Goal: Information Seeking & Learning: Find specific fact

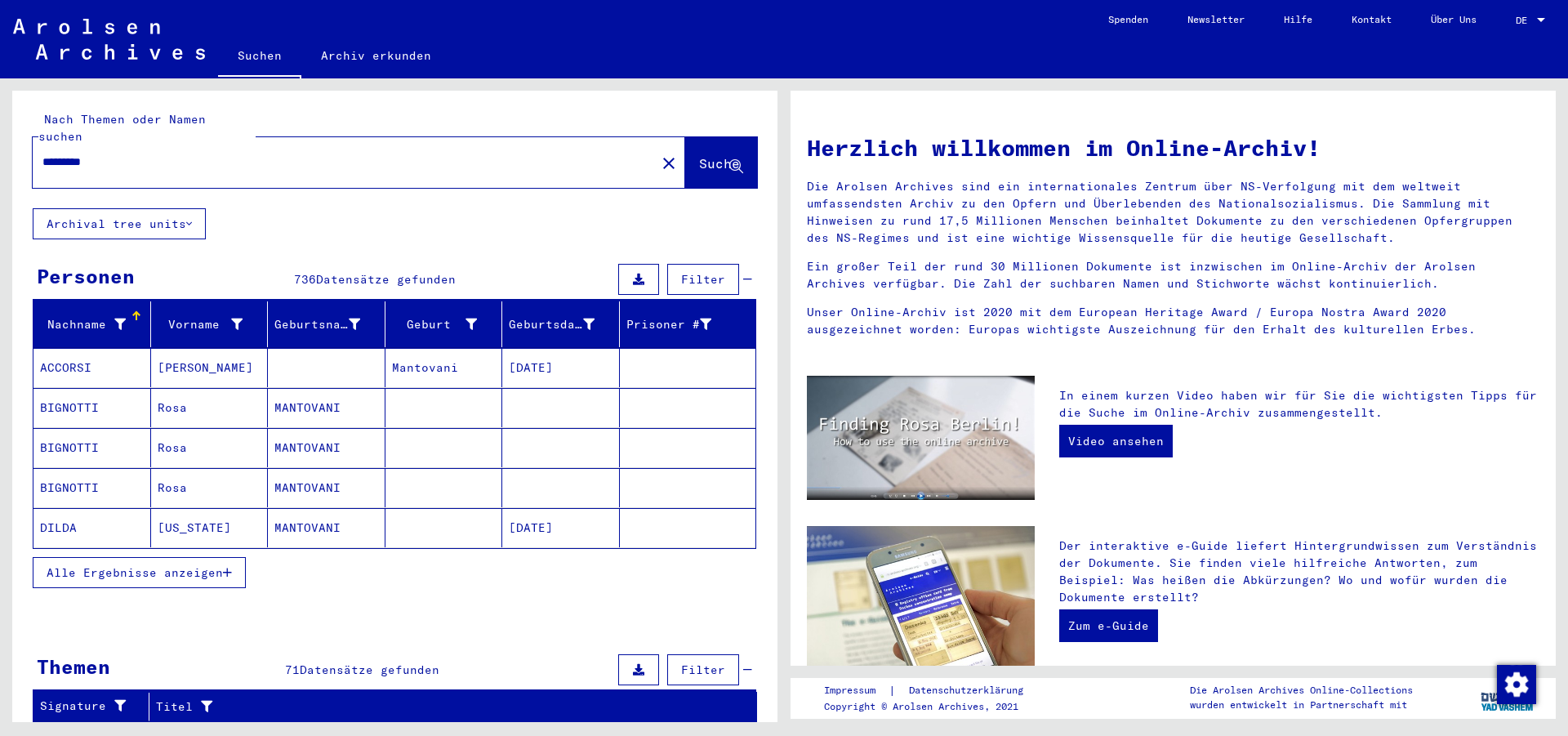
click at [149, 557] on button "Alle Ergebnisse anzeigen" at bounding box center [139, 572] width 213 height 31
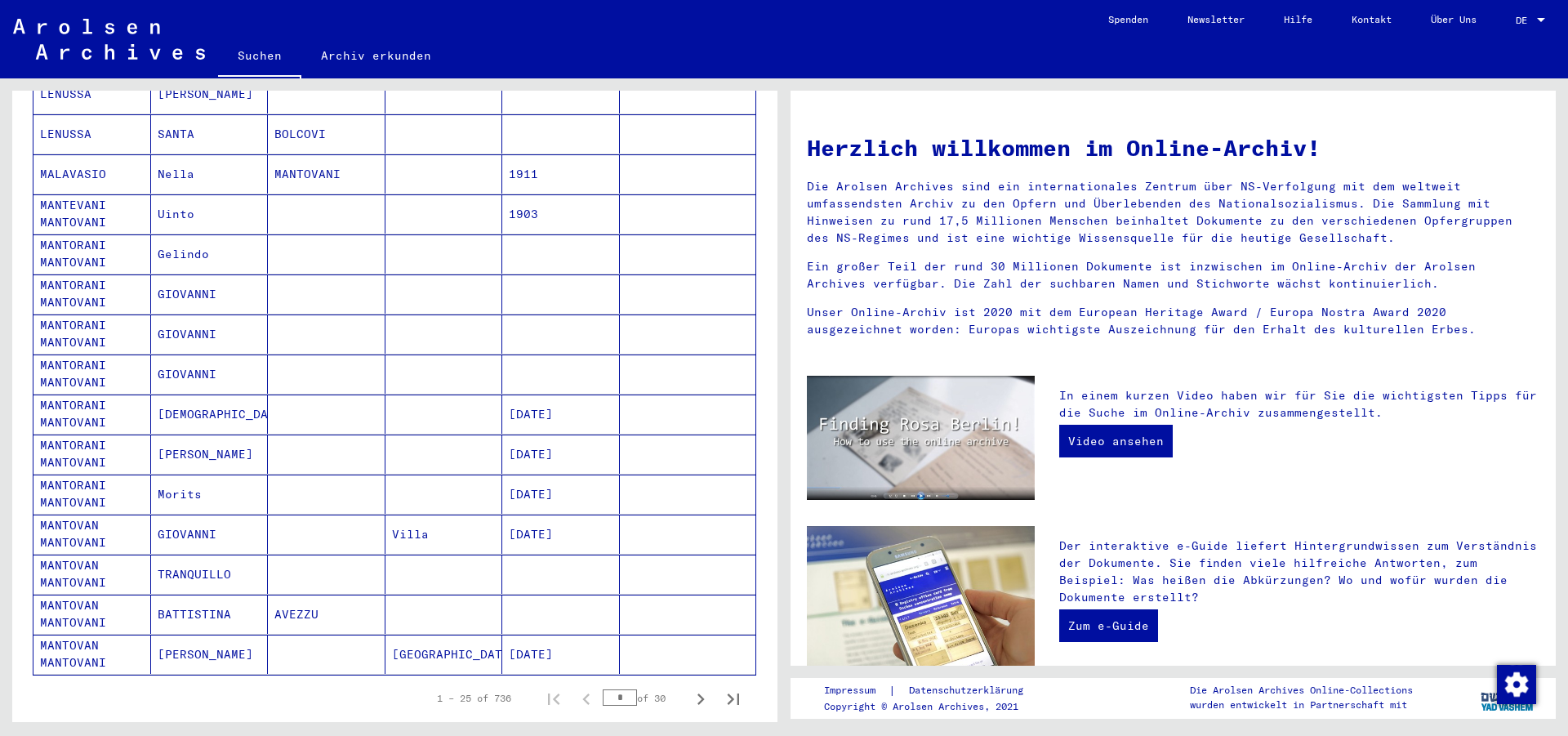
scroll to position [693, 0]
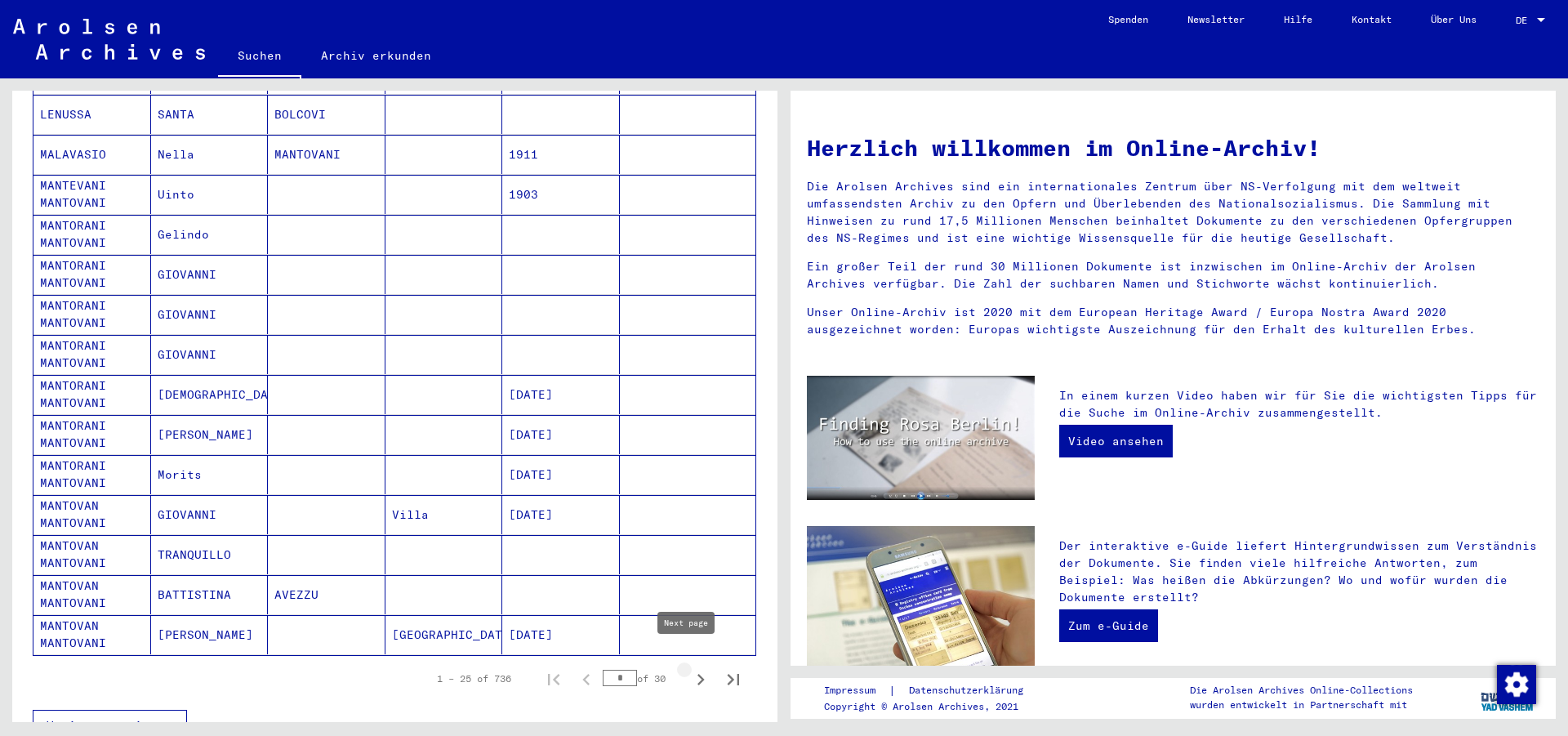
click at [689, 668] on icon "Next page" at bounding box center [700, 679] width 23 height 23
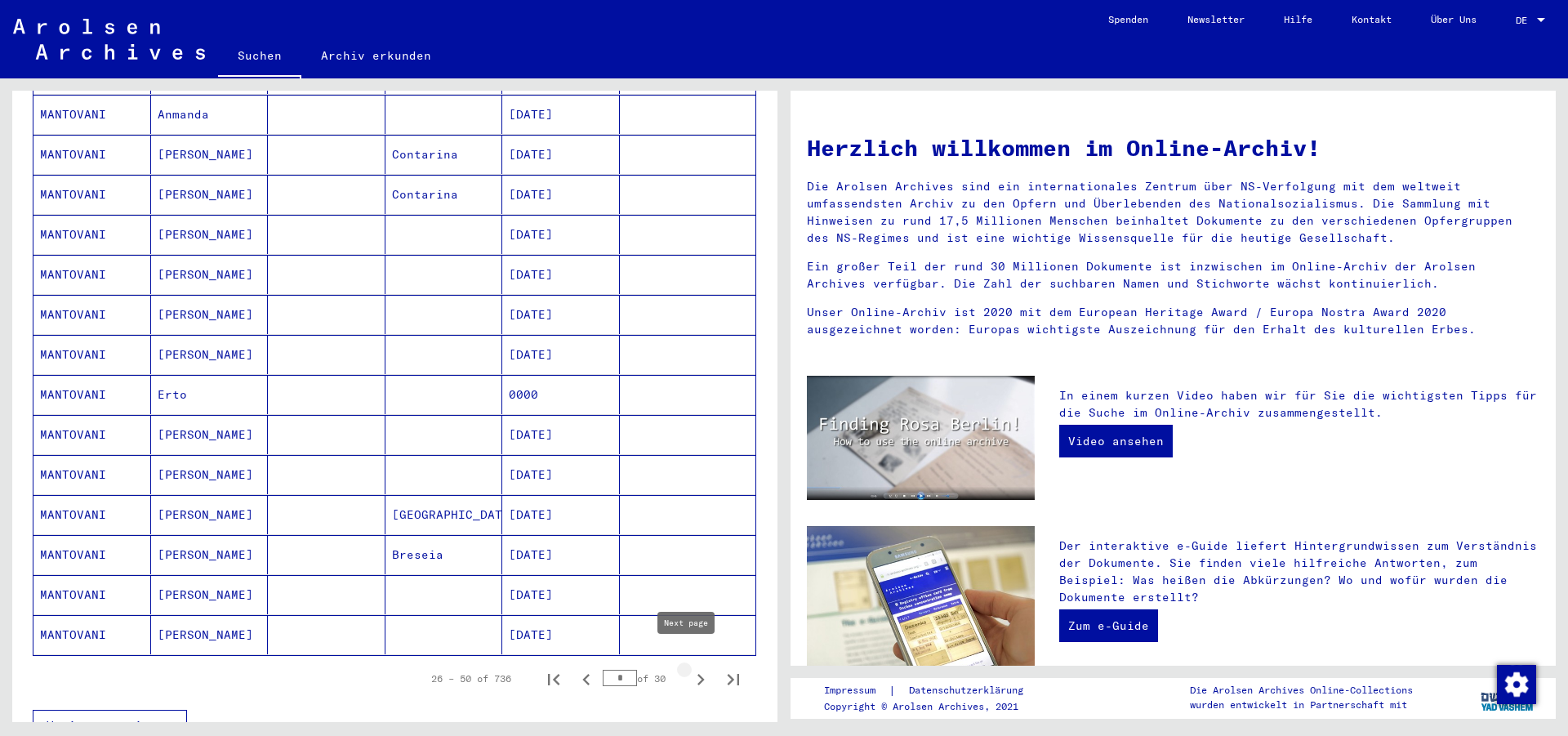
click at [689, 668] on icon "Next page" at bounding box center [700, 679] width 23 height 23
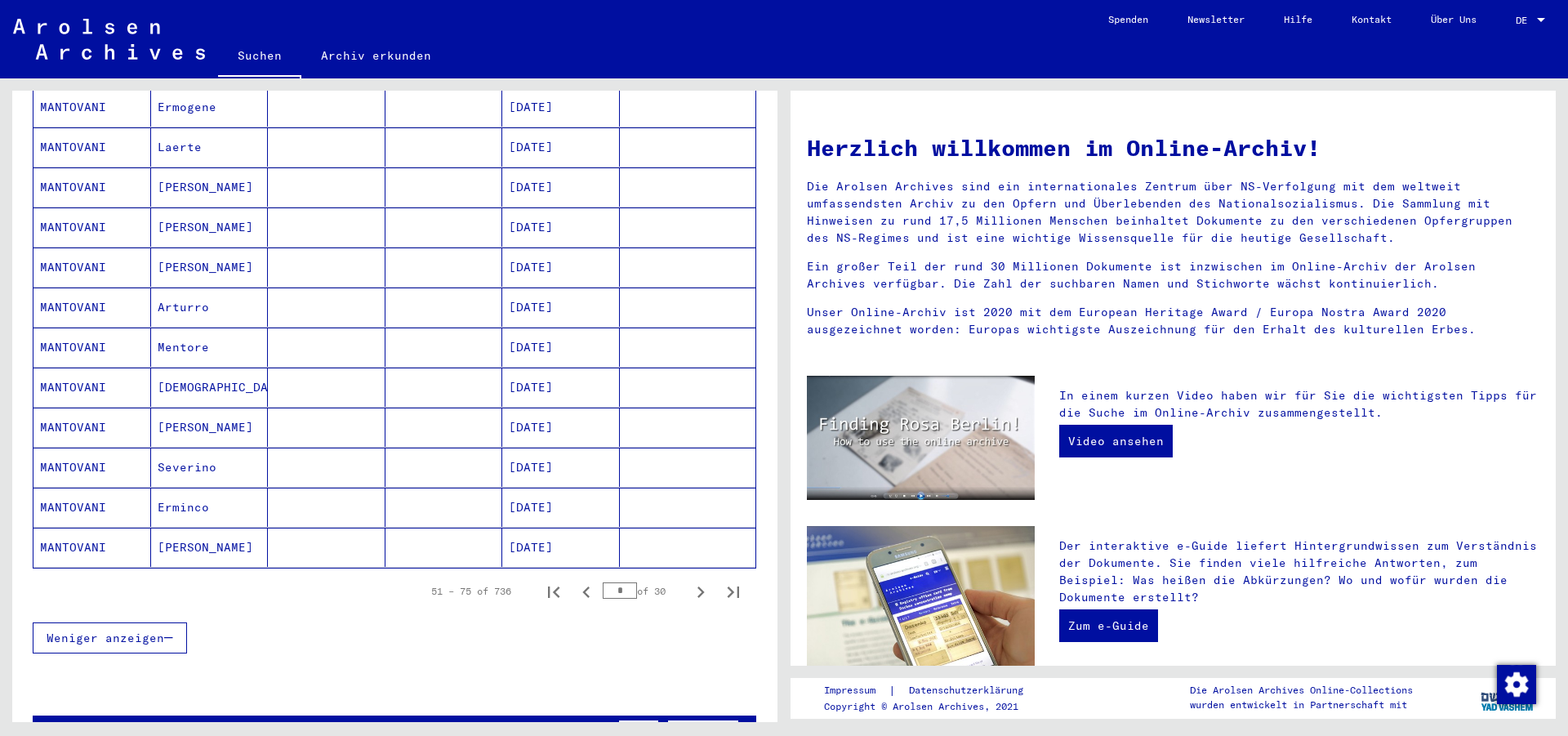
scroll to position [791, 0]
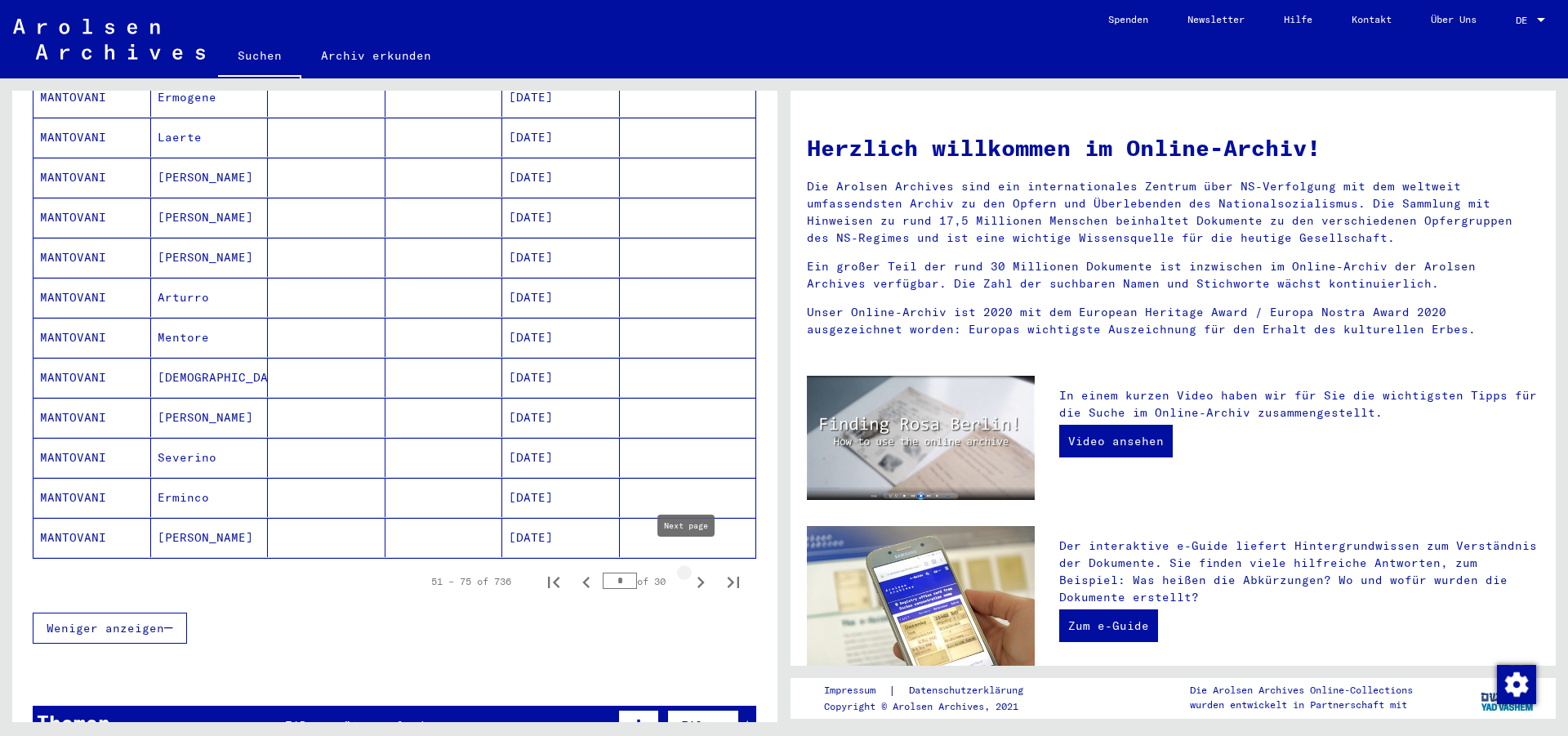
click at [689, 571] on icon "Next page" at bounding box center [700, 582] width 23 height 23
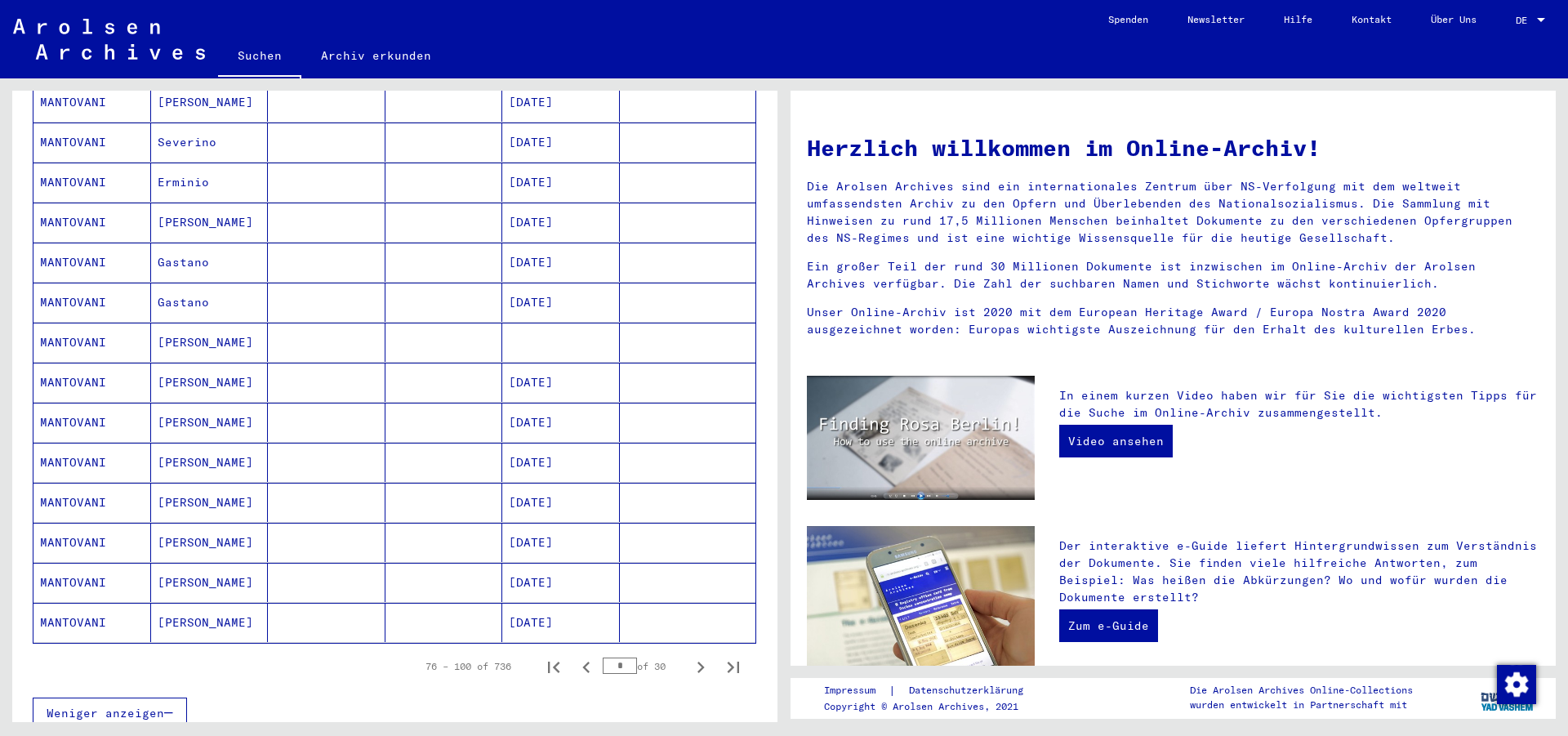
scroll to position [708, 0]
click at [689, 653] on icon "Next page" at bounding box center [700, 664] width 23 height 23
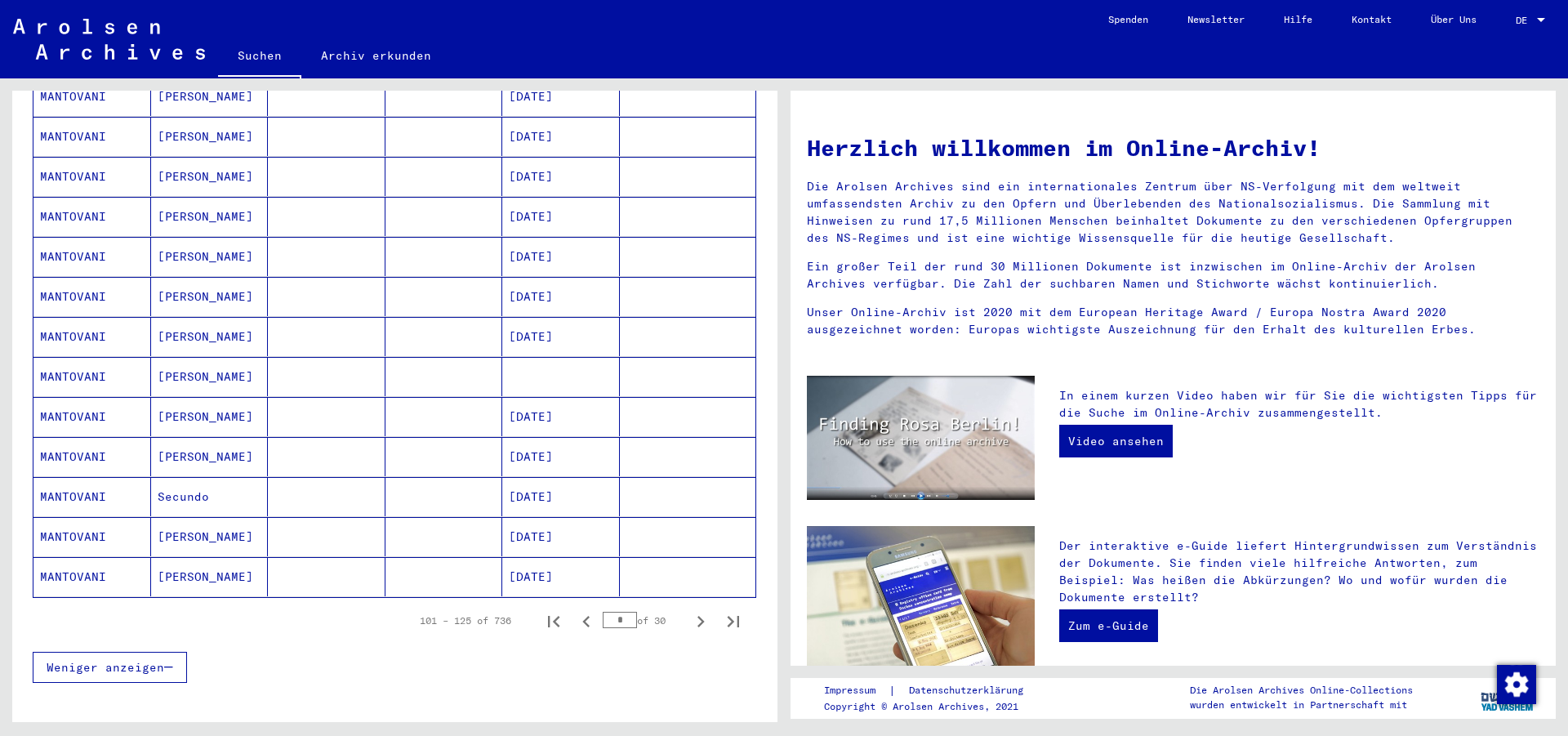
scroll to position [764, 0]
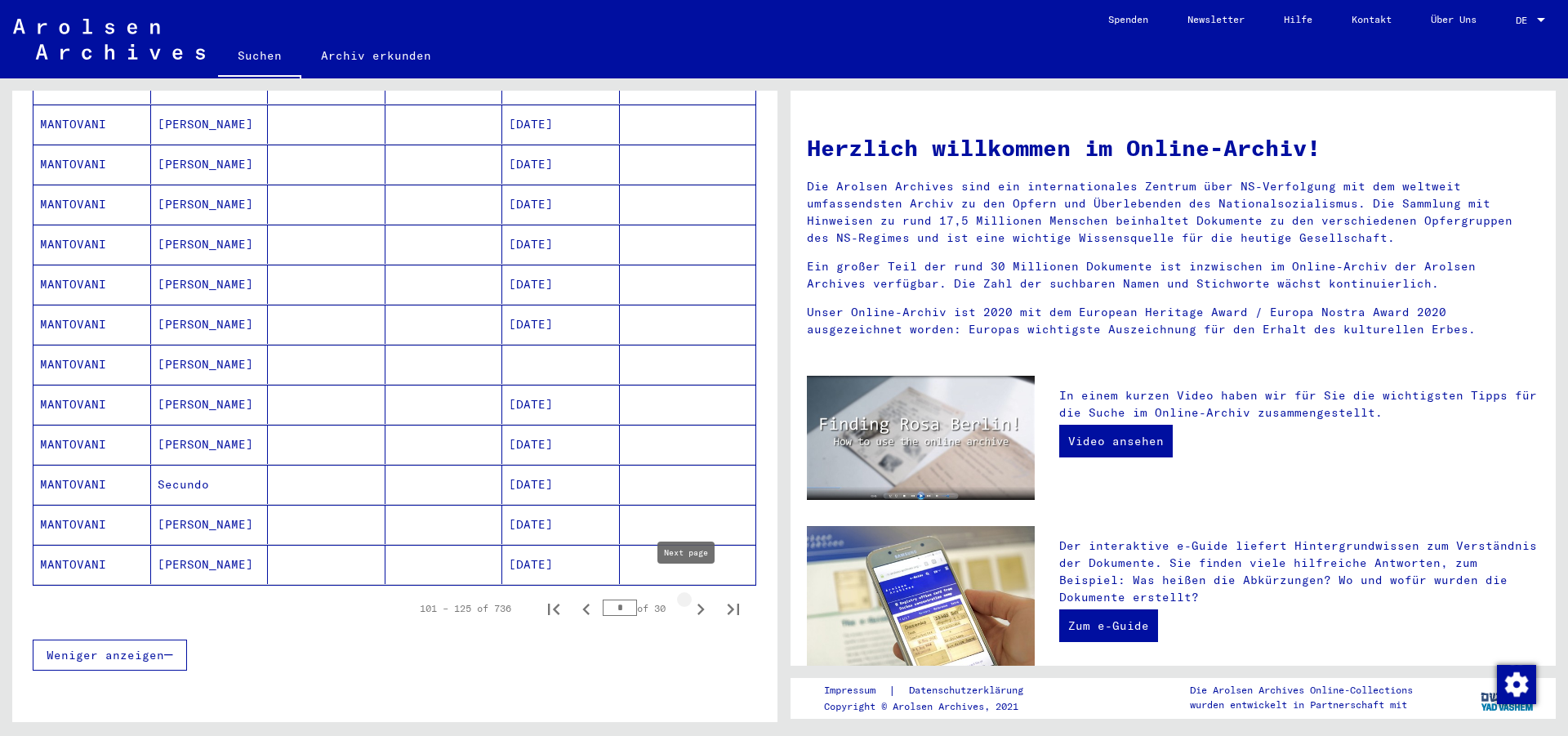
click at [689, 598] on icon "Next page" at bounding box center [700, 609] width 23 height 23
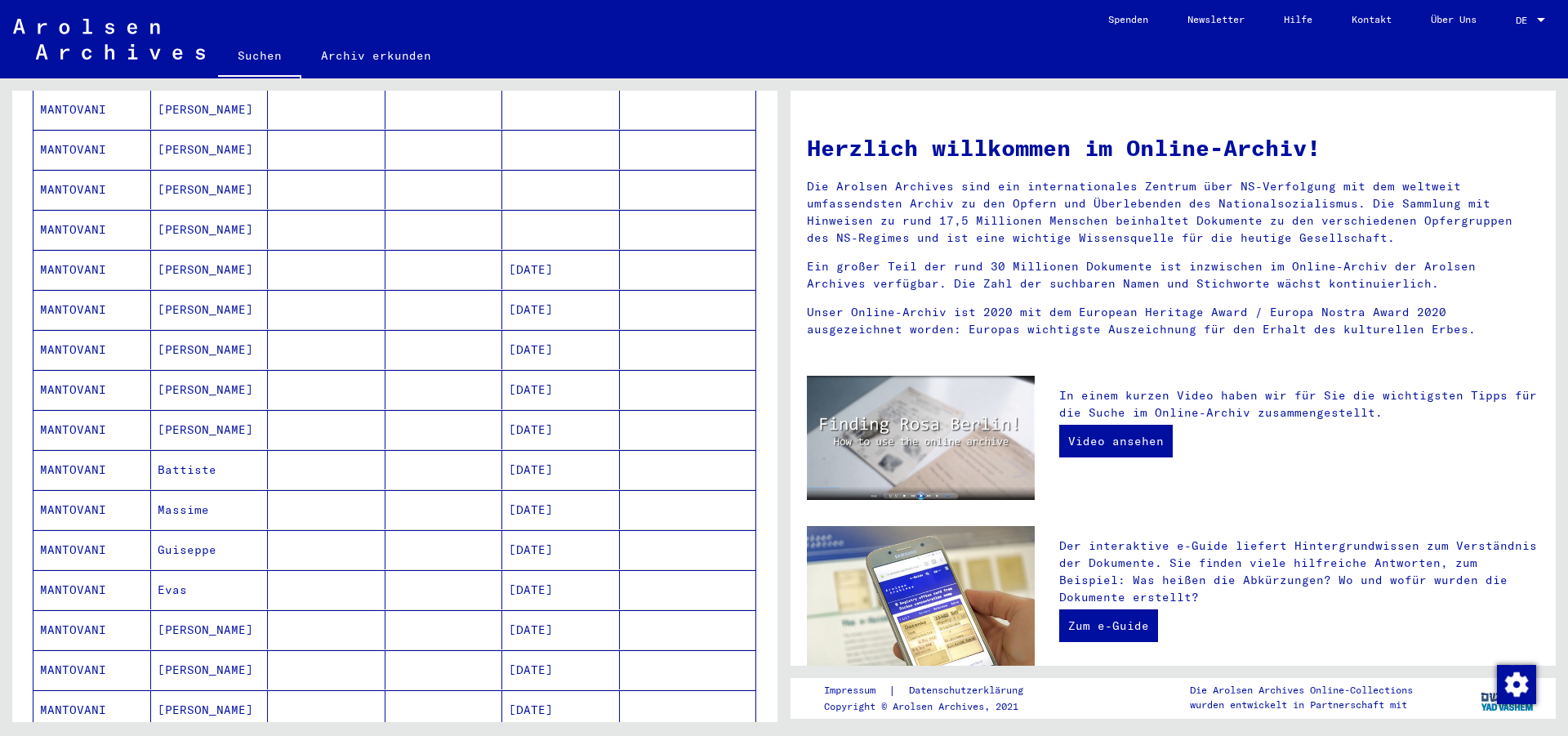
scroll to position [806, 0]
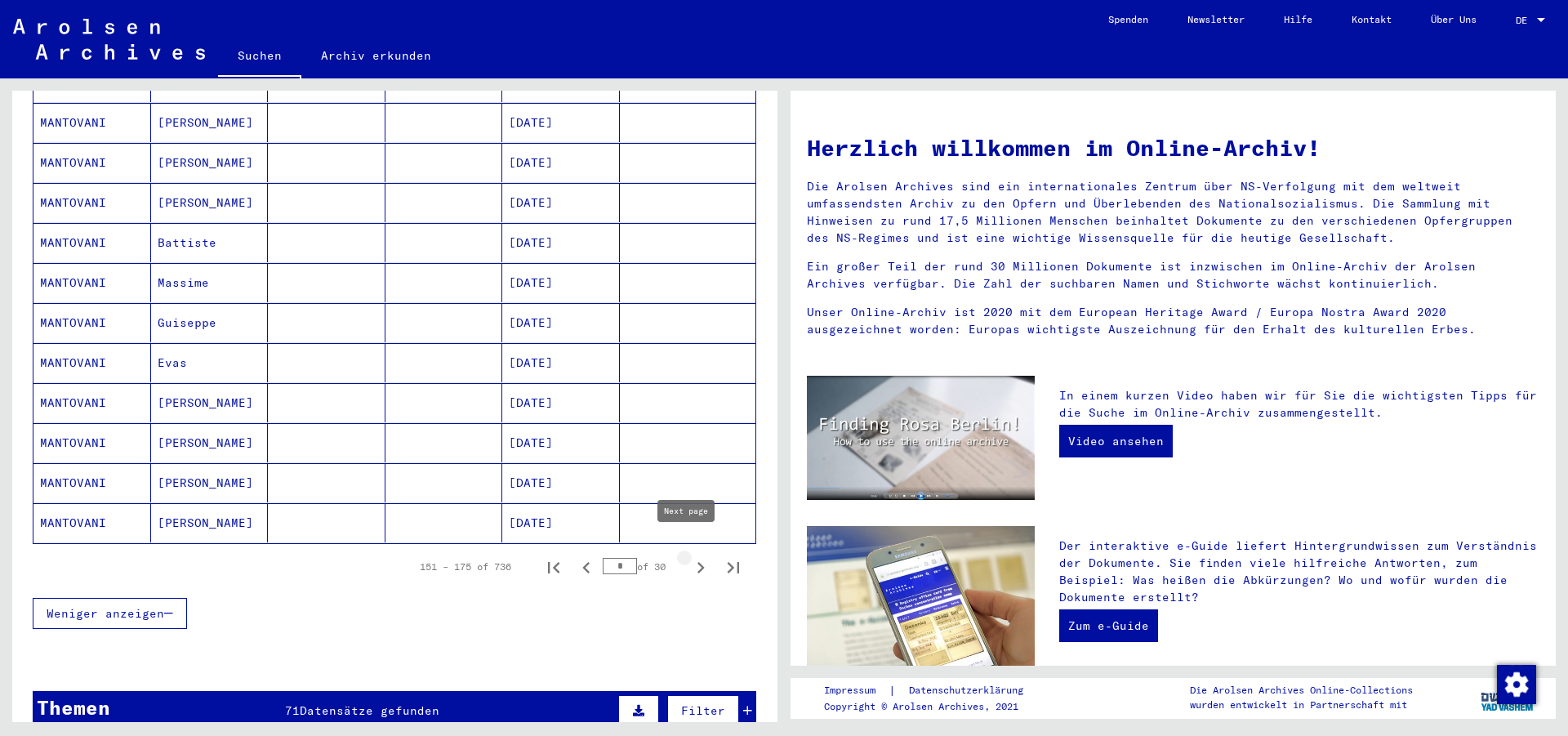
click at [689, 556] on icon "Next page" at bounding box center [700, 567] width 23 height 23
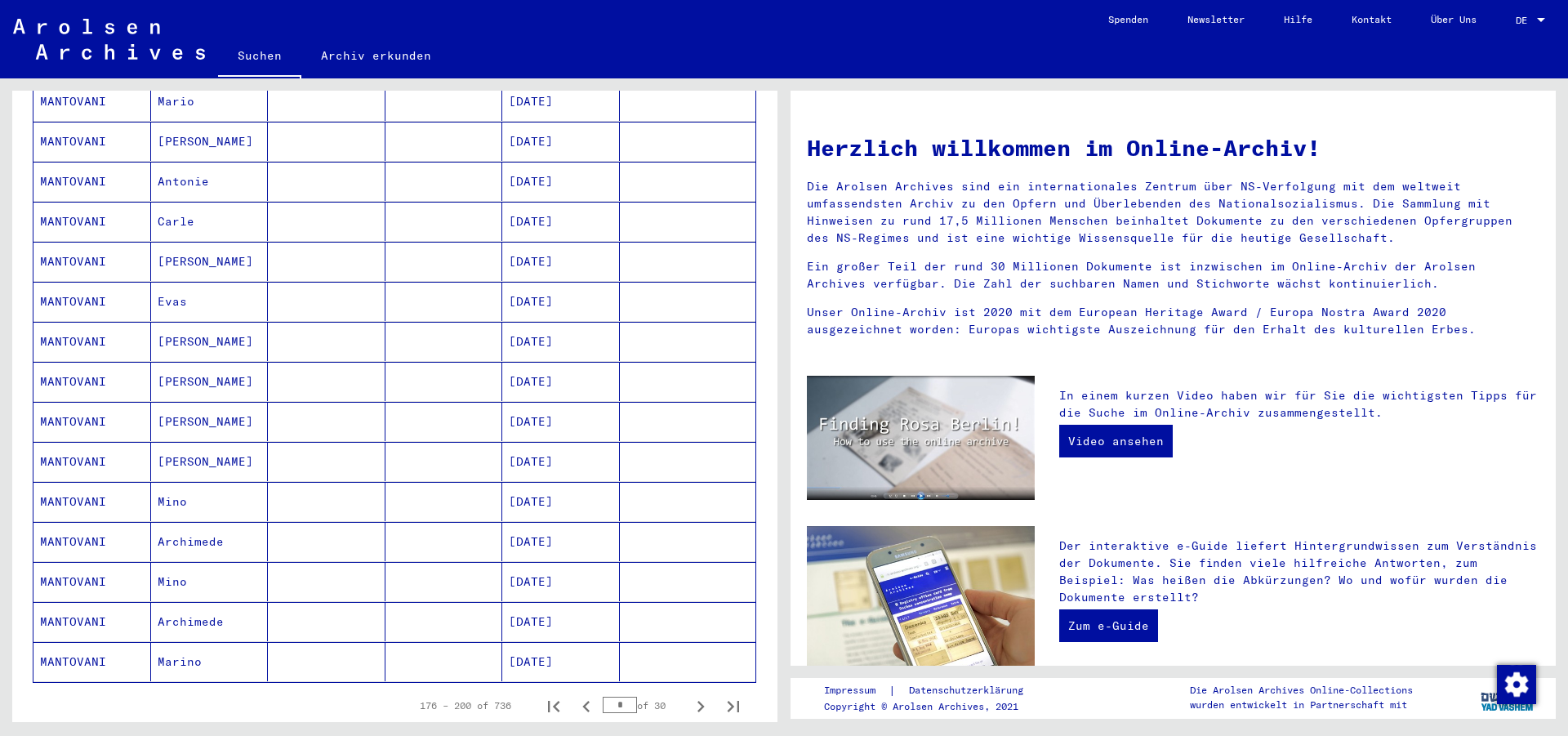
scroll to position [761, 0]
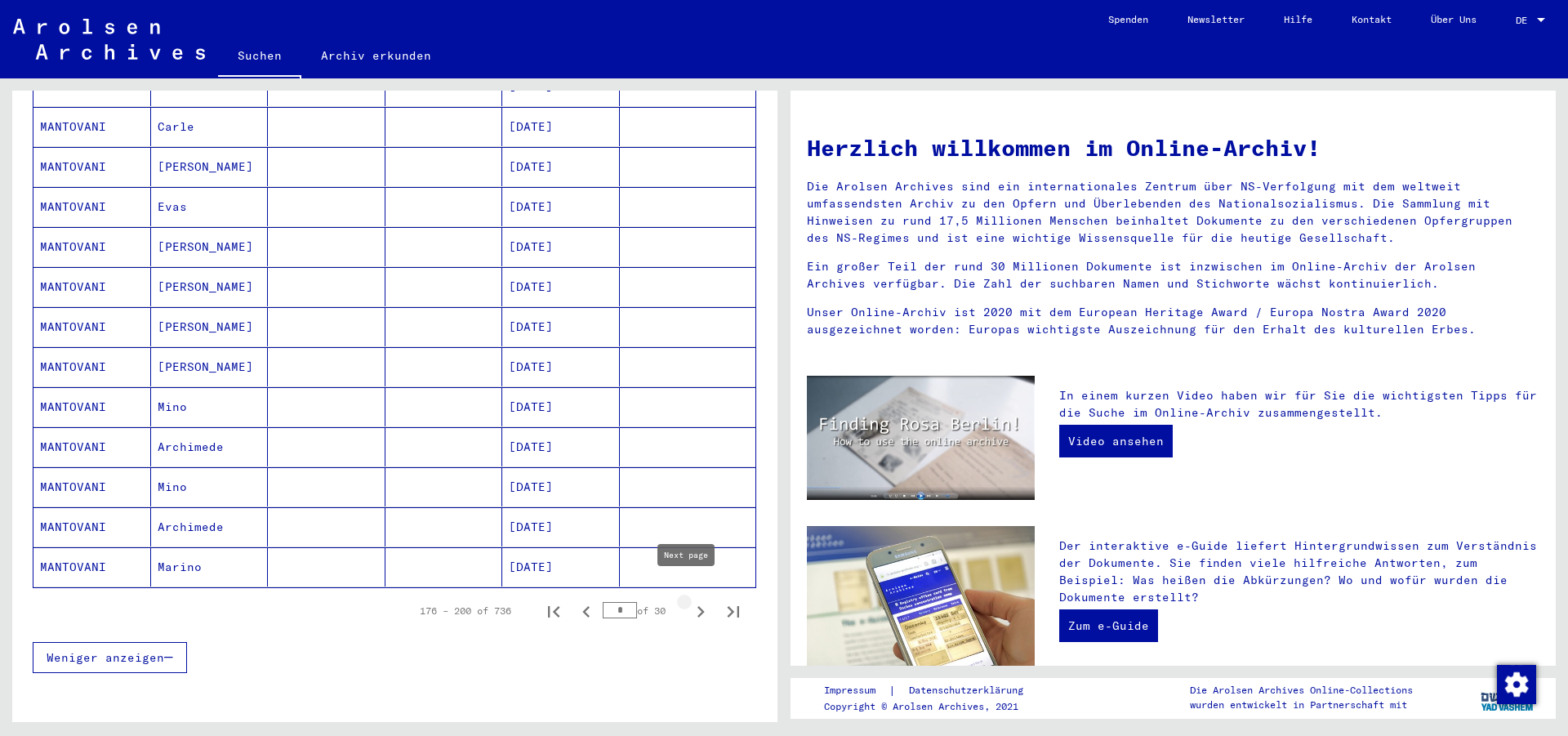
click at [689, 601] on icon "Next page" at bounding box center [700, 612] width 23 height 23
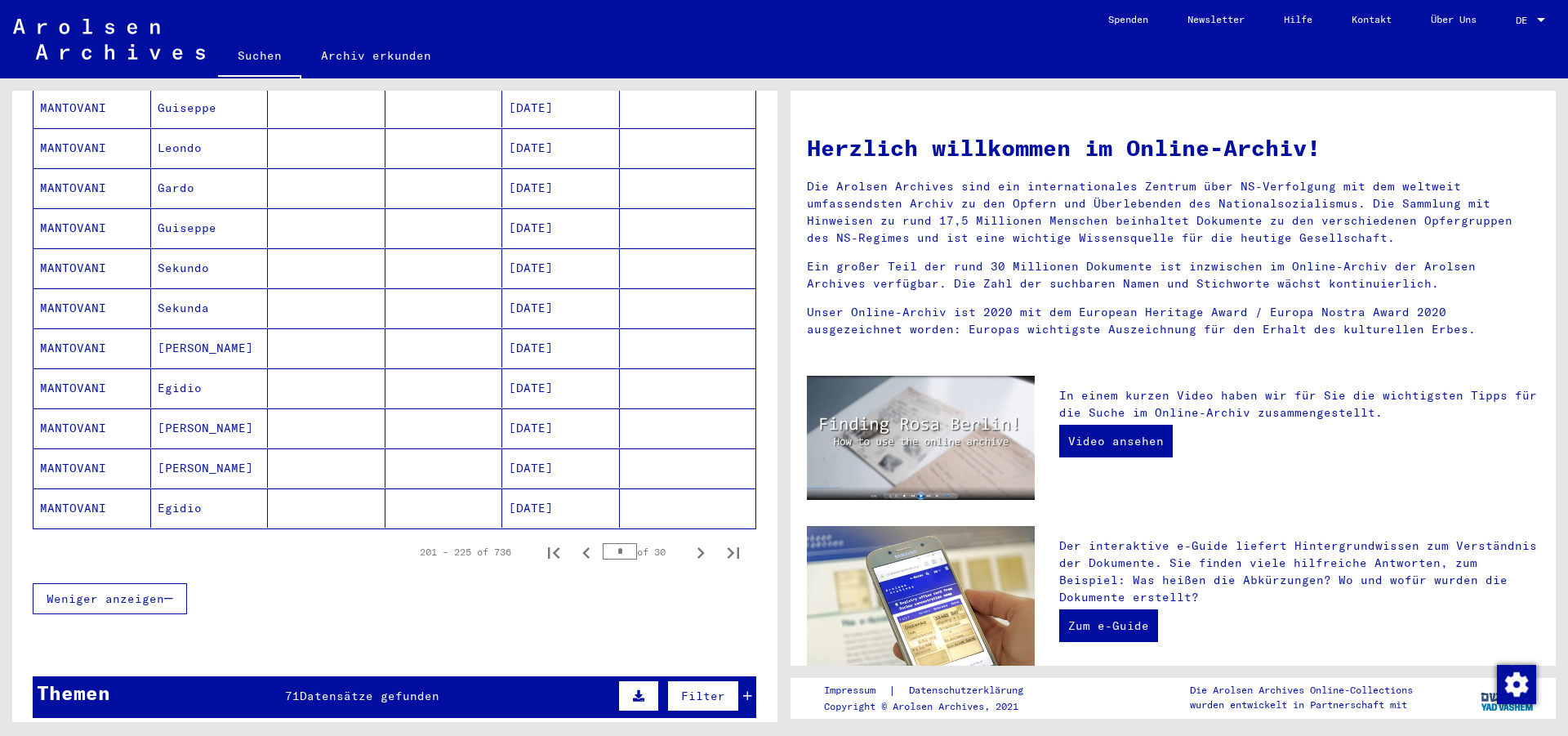
scroll to position [862, 0]
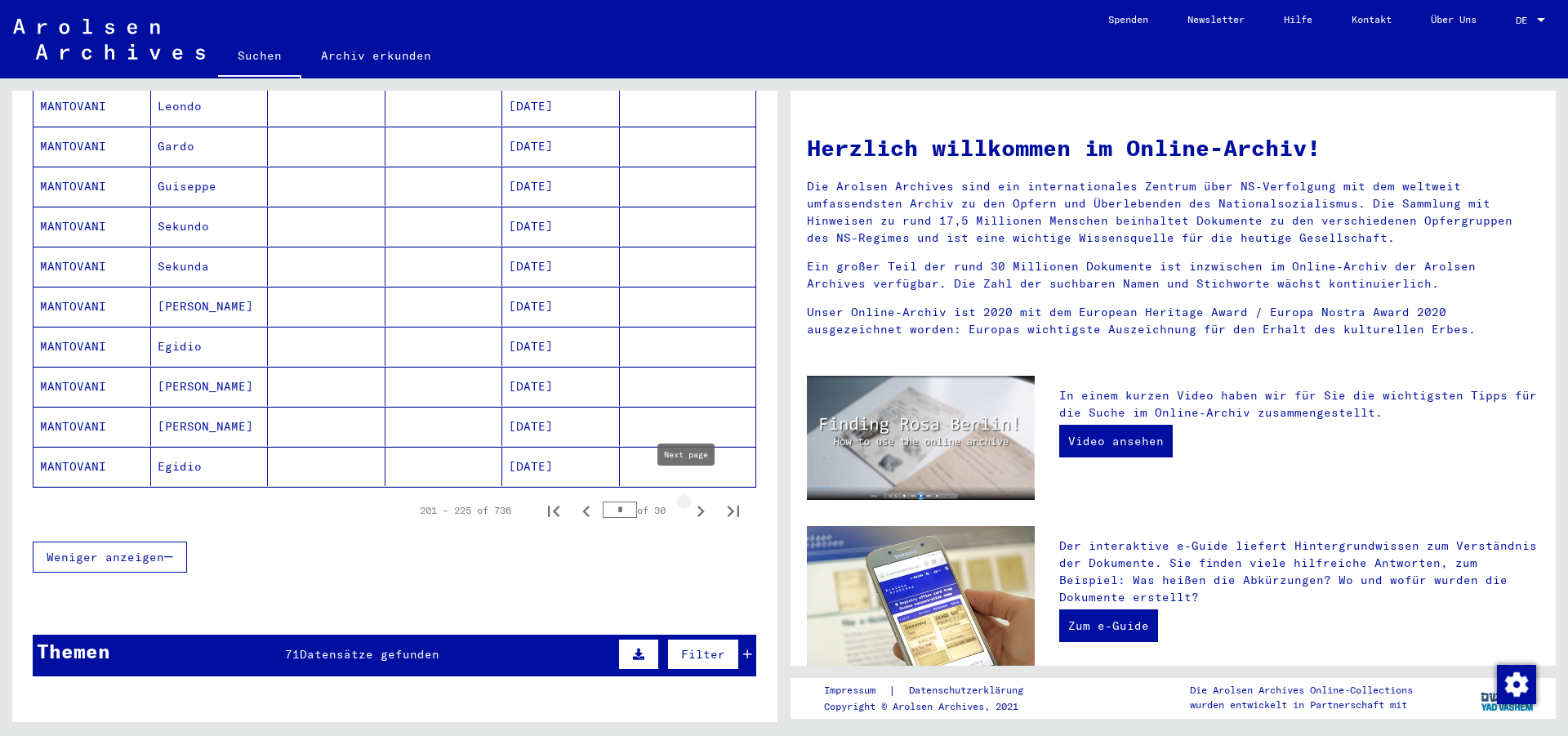
click at [690, 500] on icon "Next page" at bounding box center [700, 511] width 23 height 23
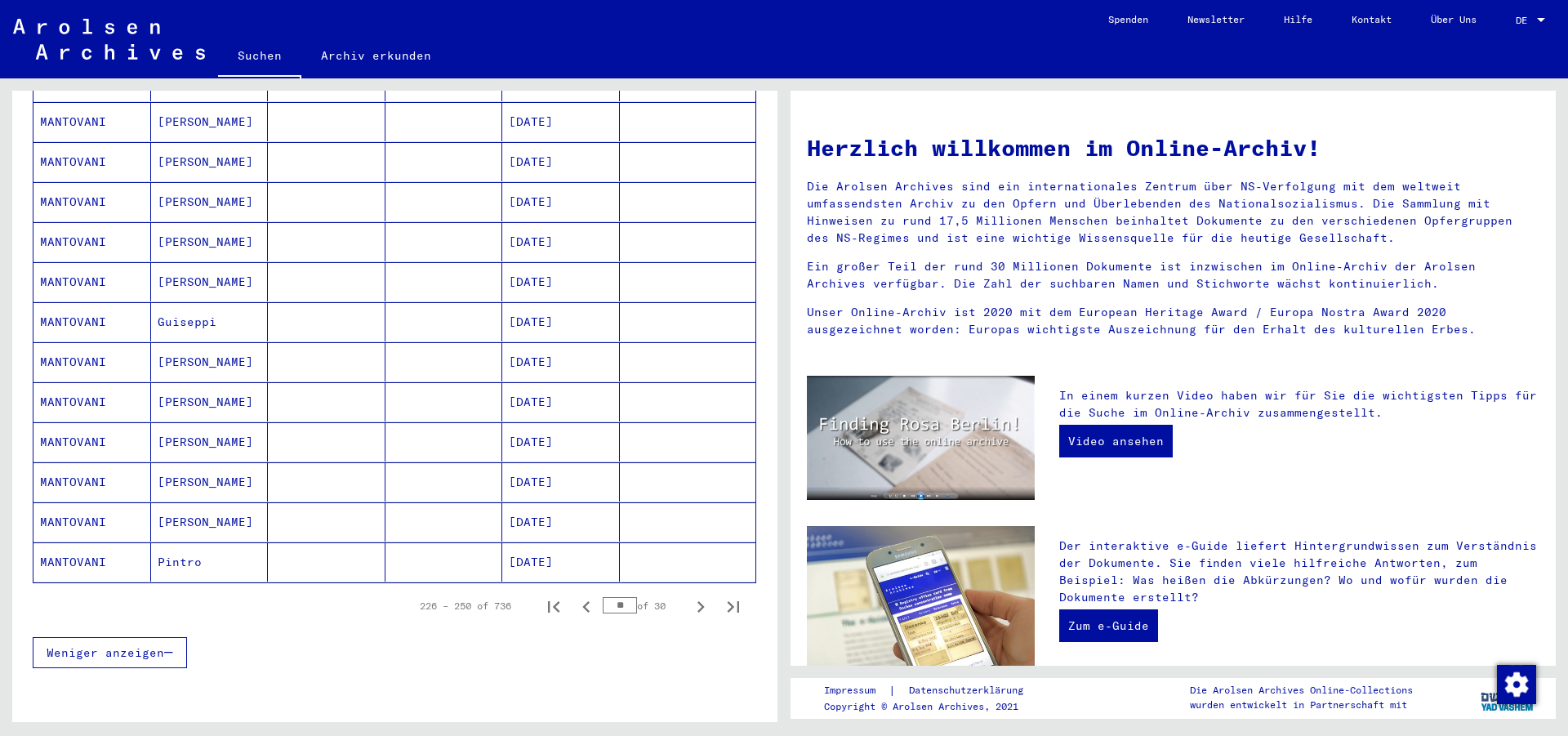
scroll to position [823, 0]
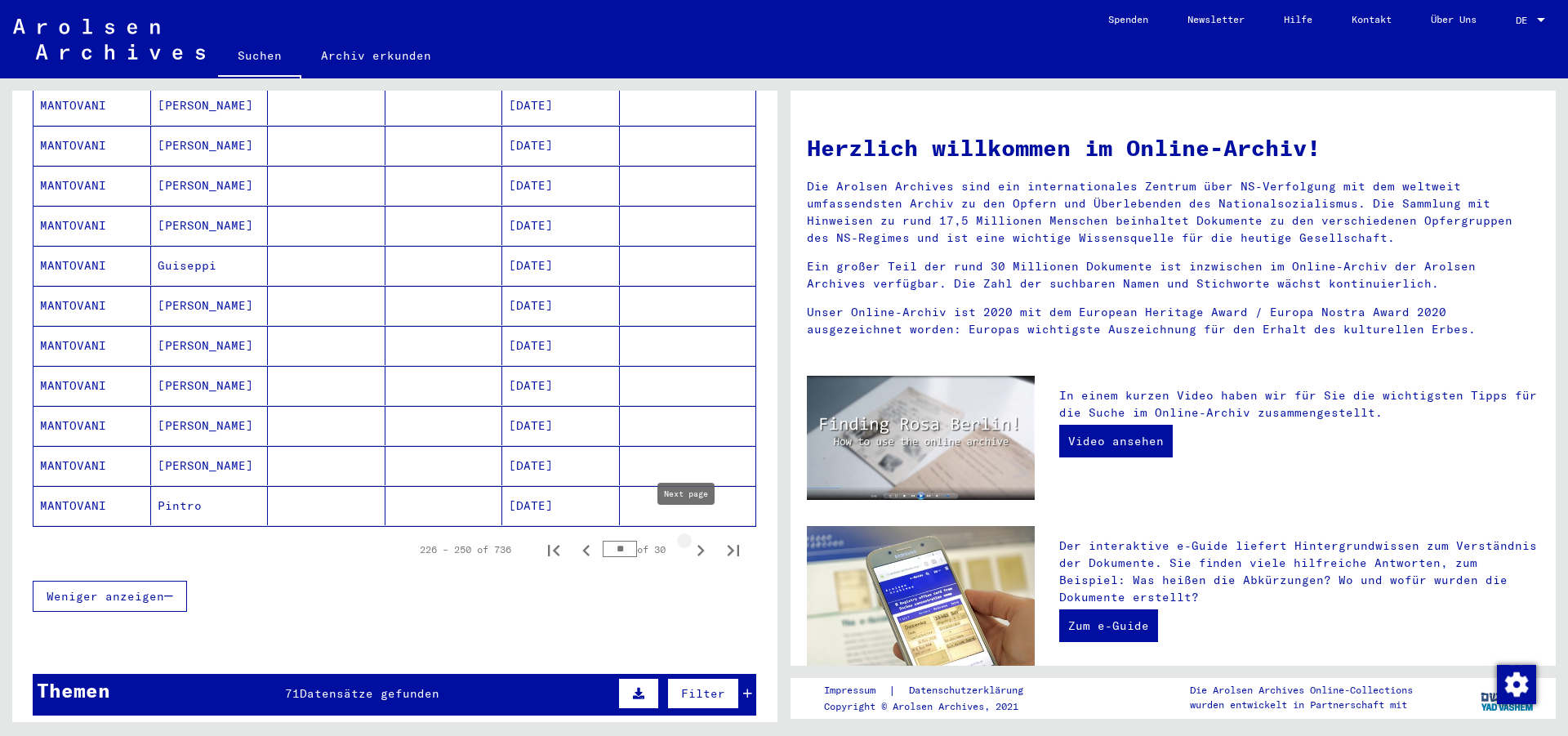
click at [689, 539] on icon "Next page" at bounding box center [700, 550] width 23 height 23
type input "**"
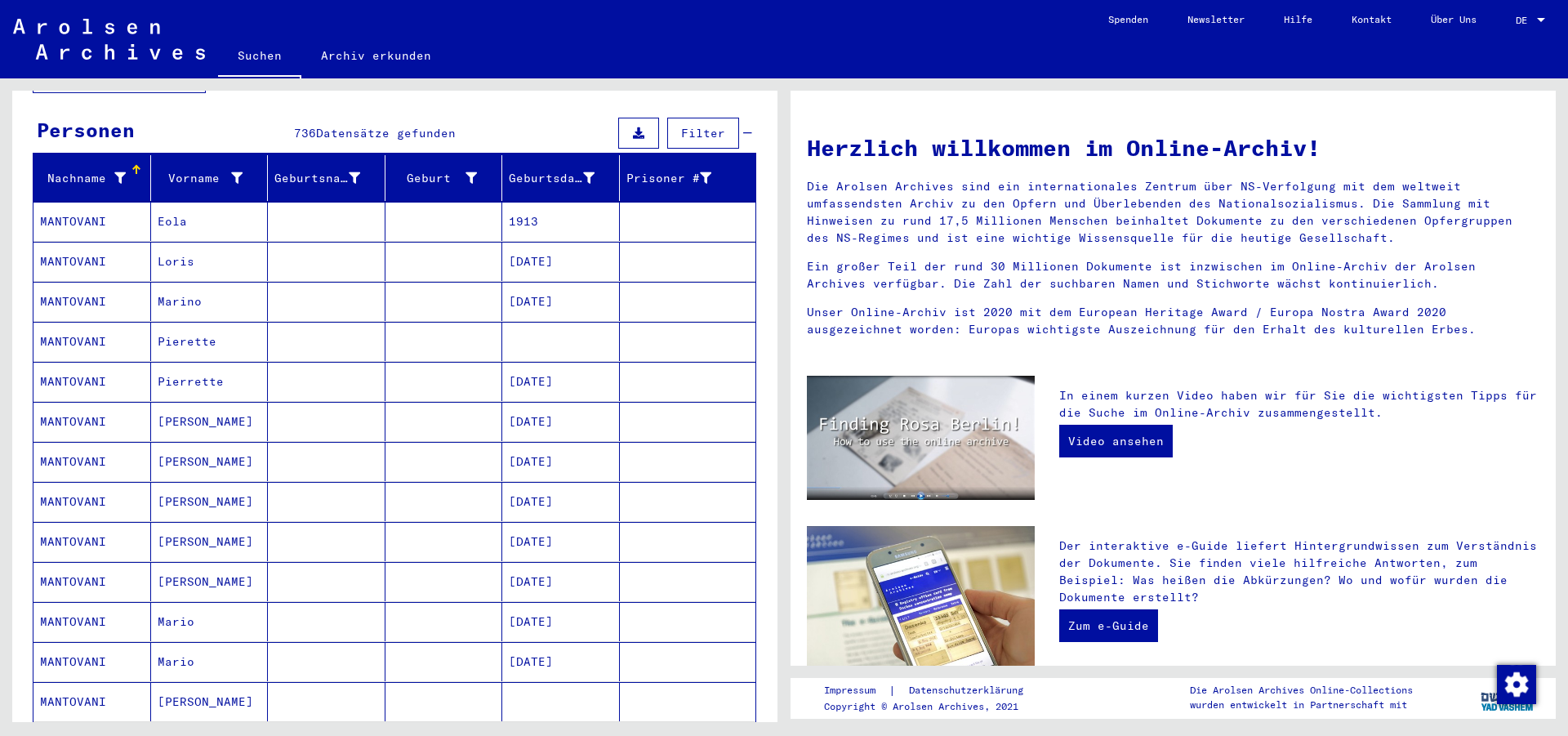
scroll to position [139, 0]
